Goal: Task Accomplishment & Management: Use online tool/utility

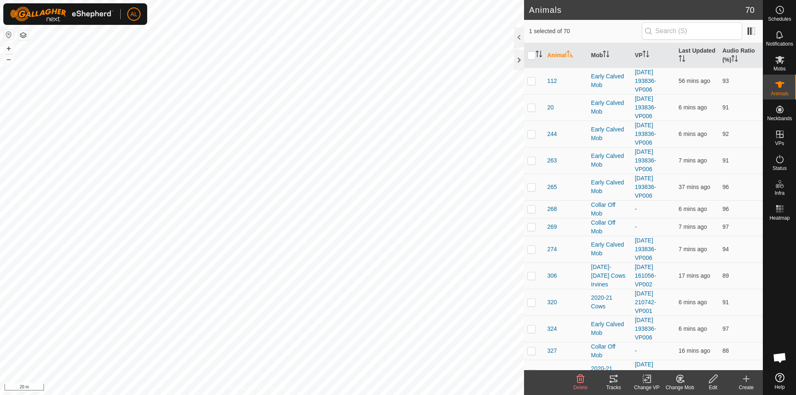
click at [678, 379] on icon at bounding box center [680, 379] width 10 height 10
click at [709, 344] on link "Choose Mob..." at bounding box center [704, 343] width 82 height 17
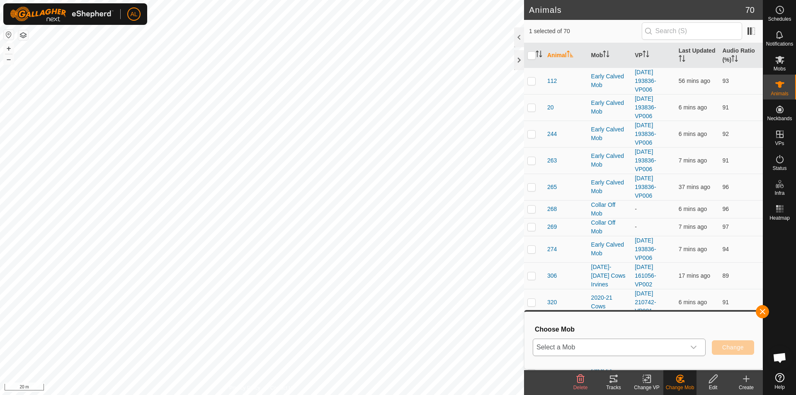
click at [641, 353] on span "Select a Mob" at bounding box center [609, 347] width 152 height 17
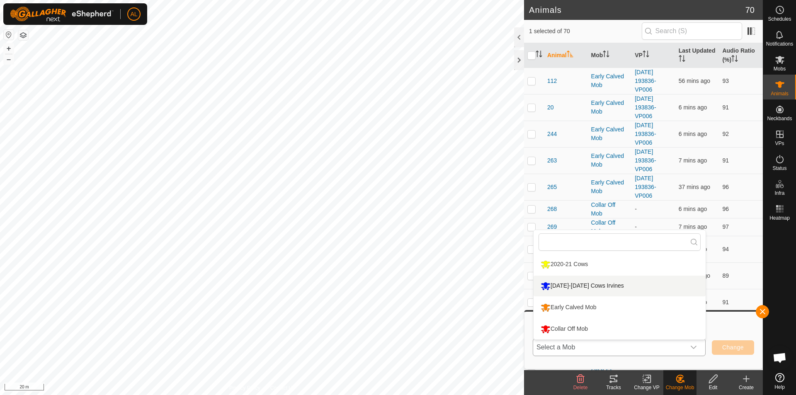
click at [622, 285] on li "[DATE]-[DATE] Cows Irvines" at bounding box center [619, 286] width 172 height 21
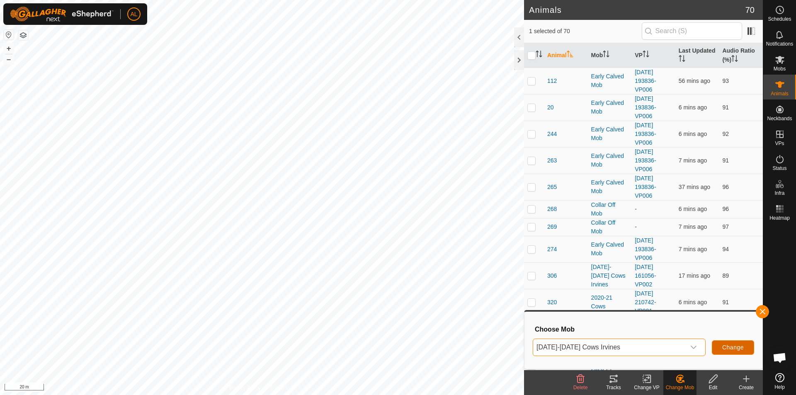
click at [731, 349] on span "Change" at bounding box center [733, 347] width 22 height 7
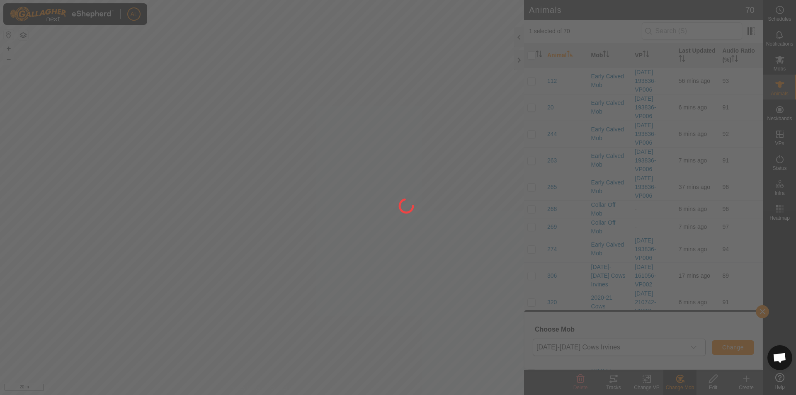
checkbox input "false"
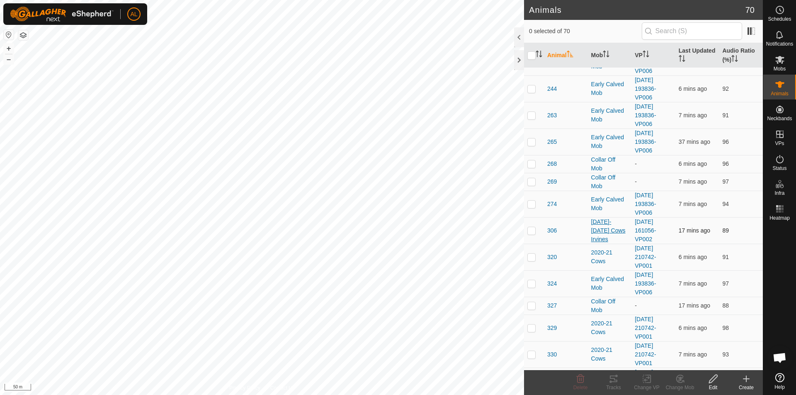
scroll to position [166, 0]
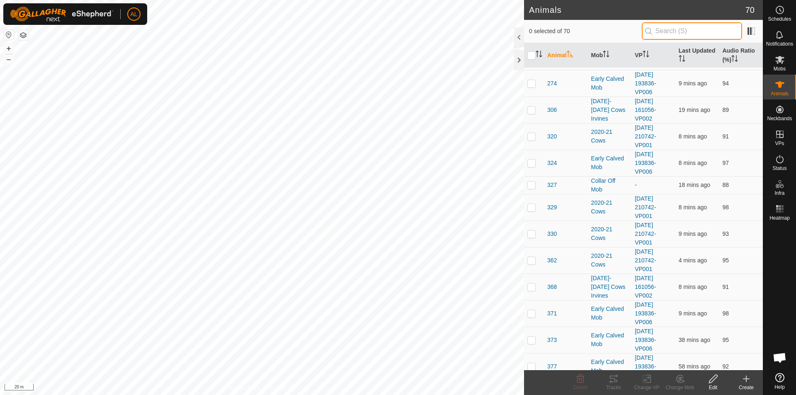
click at [735, 34] on input "text" at bounding box center [691, 30] width 100 height 17
click at [736, 48] on th "Audio Ratio (%)" at bounding box center [741, 55] width 44 height 25
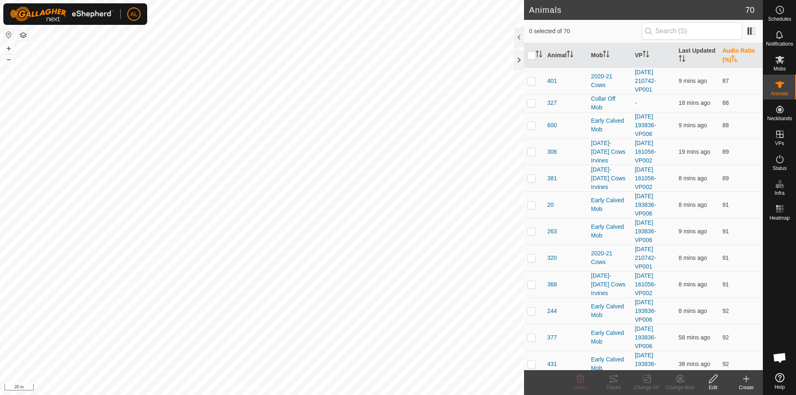
click at [729, 49] on th "Audio Ratio (%)" at bounding box center [741, 55] width 44 height 25
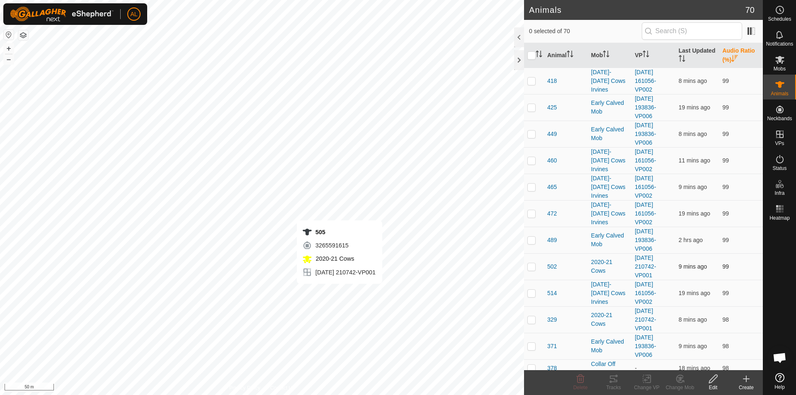
checkbox input "true"
click at [533, 78] on p-checkbox at bounding box center [531, 80] width 8 height 7
checkbox input "false"
click at [529, 76] on td at bounding box center [534, 81] width 20 height 27
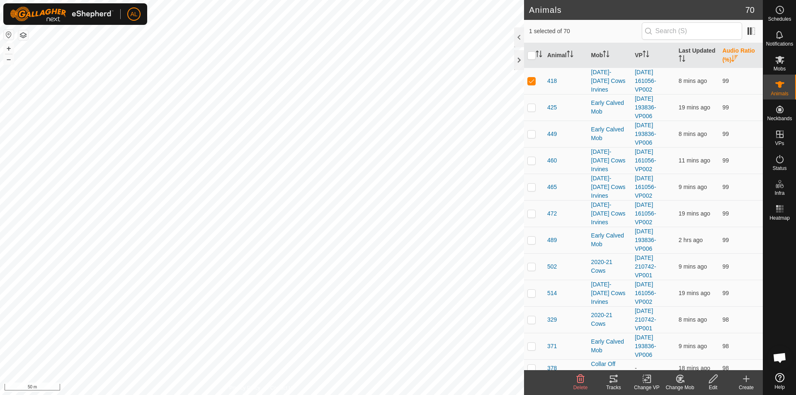
click at [610, 379] on icon at bounding box center [613, 379] width 10 height 10
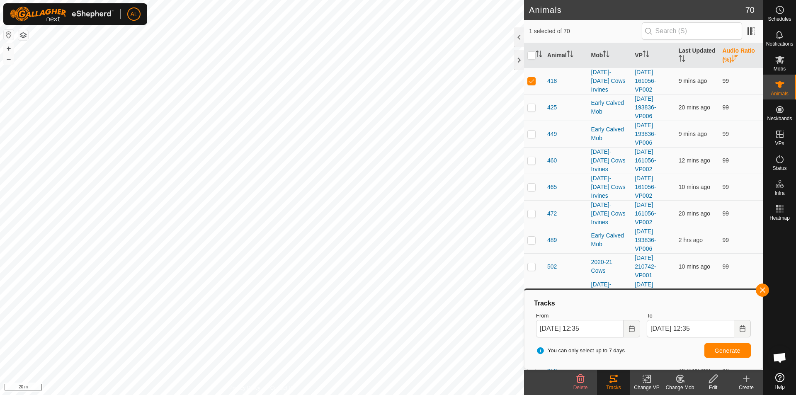
click at [534, 82] on p-checkbox at bounding box center [531, 80] width 8 height 7
checkbox input "false"
click at [533, 160] on p-checkbox at bounding box center [531, 160] width 8 height 7
checkbox input "true"
click at [719, 346] on button "Generate" at bounding box center [727, 350] width 46 height 15
